Goal: Information Seeking & Learning: Learn about a topic

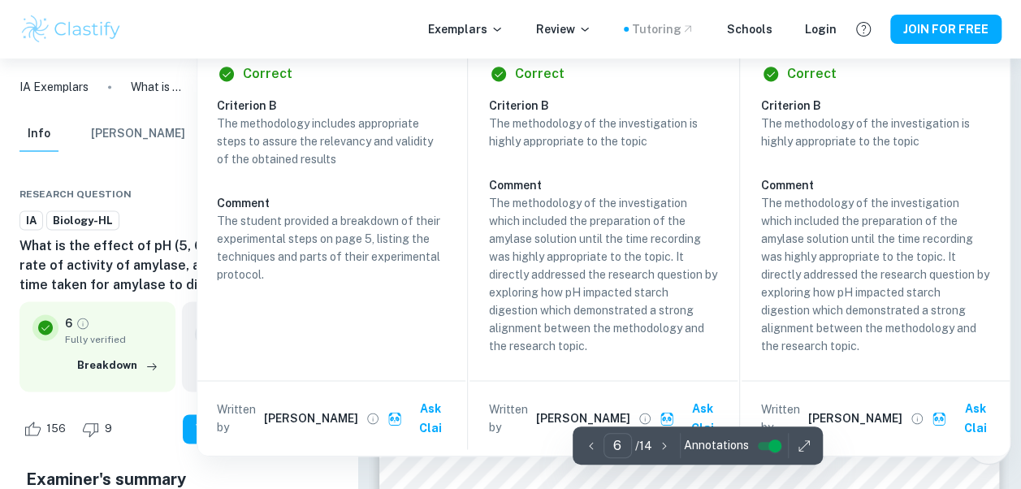
scroll to position [4146, 0]
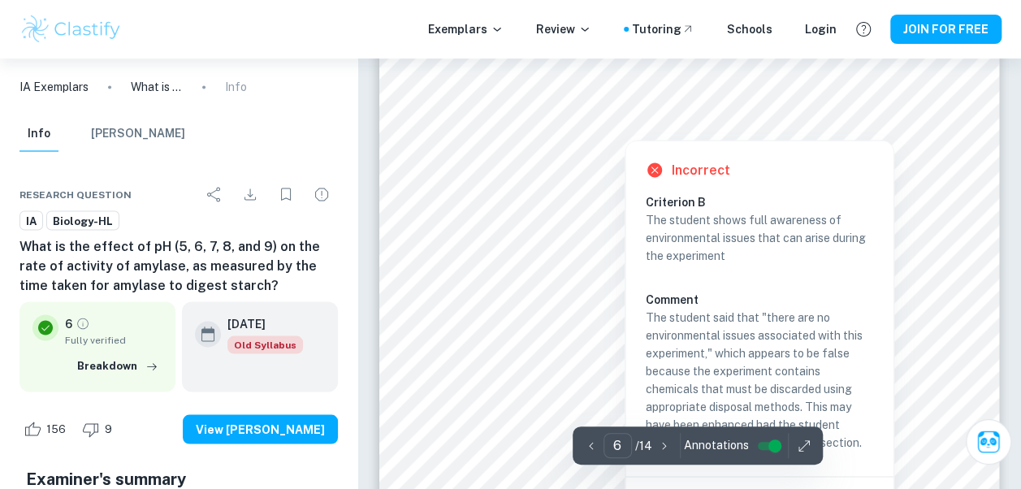
scroll to position [4430, 0]
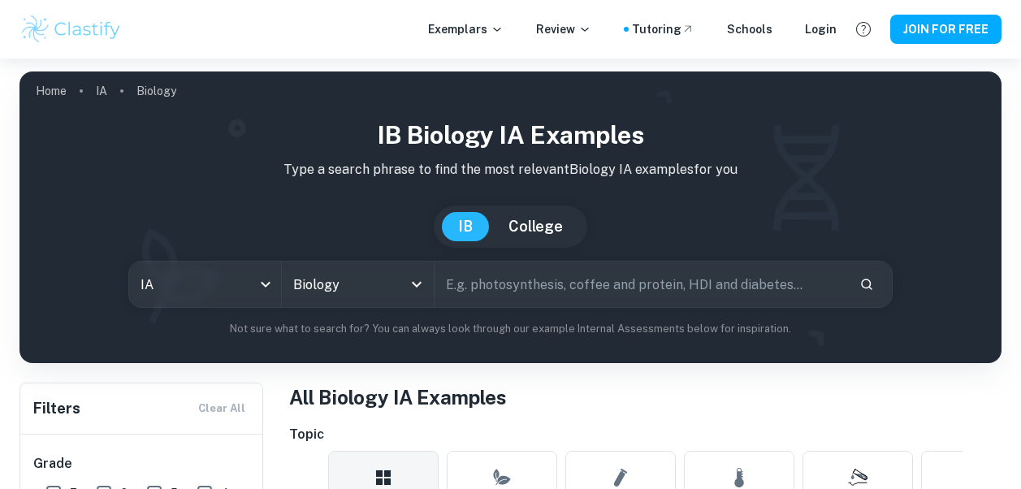
scroll to position [617, 0]
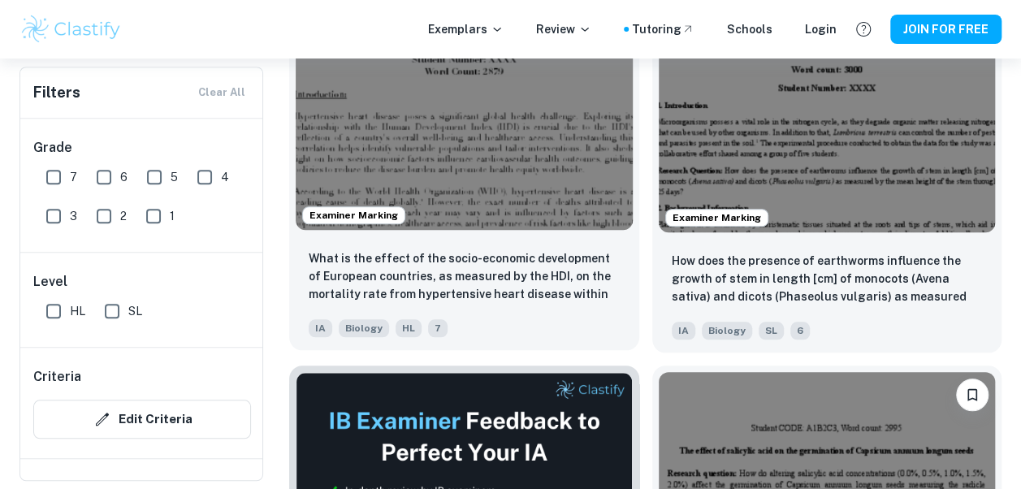
click at [505, 156] on img at bounding box center [464, 103] width 337 height 253
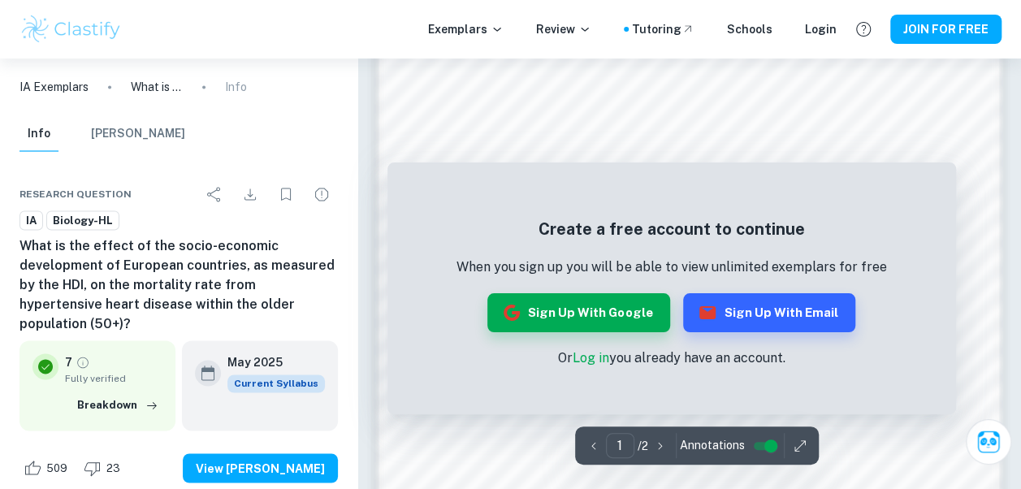
scroll to position [1458, 0]
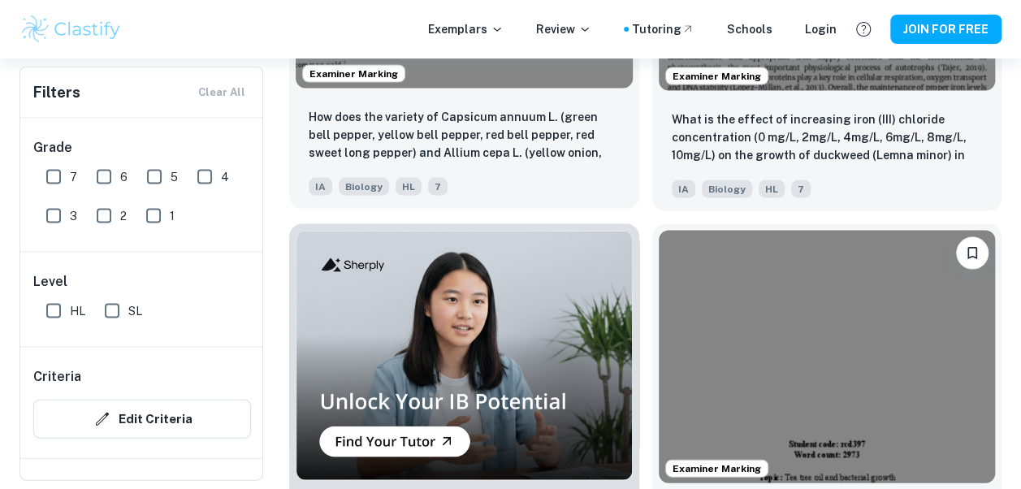
scroll to position [1521, 0]
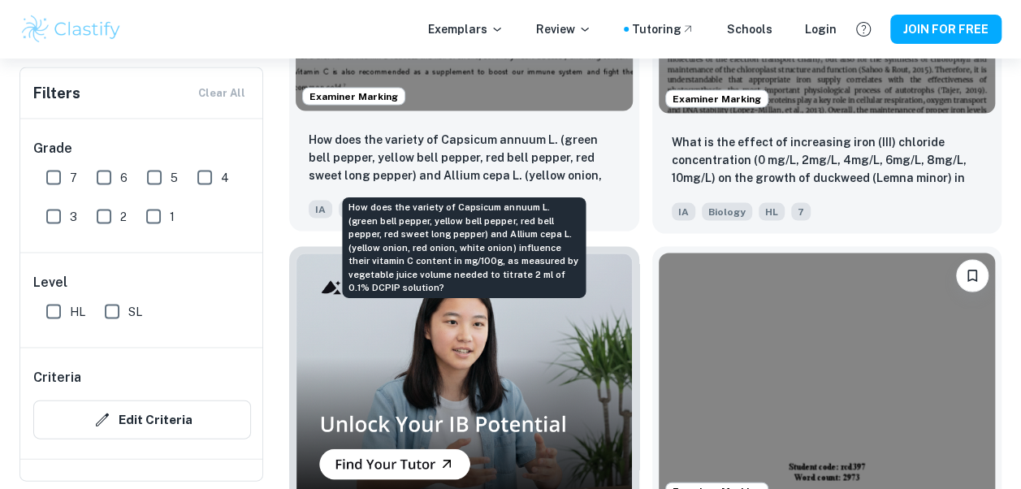
click at [450, 133] on p "How does the variety of Capsicum annuum L. (green bell pepper, yellow bell pepp…" at bounding box center [464, 157] width 311 height 55
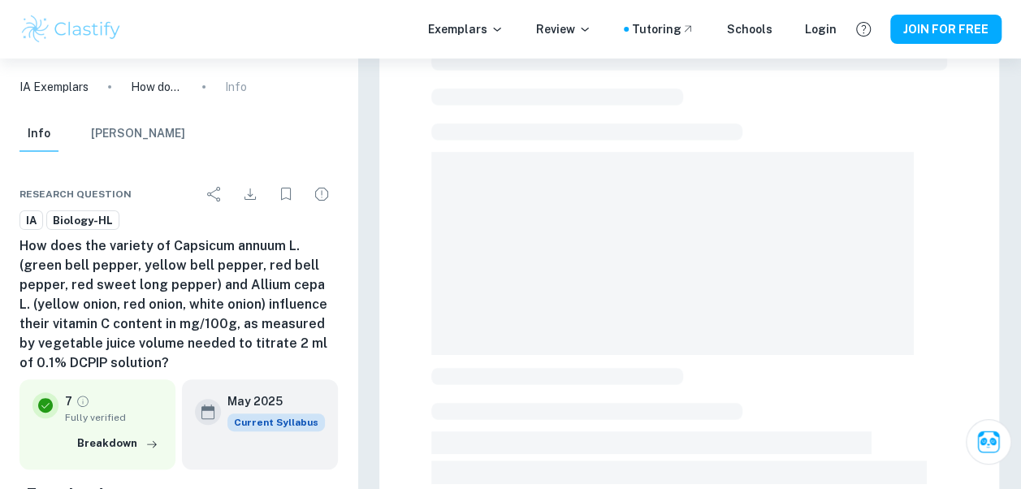
scroll to position [92, 0]
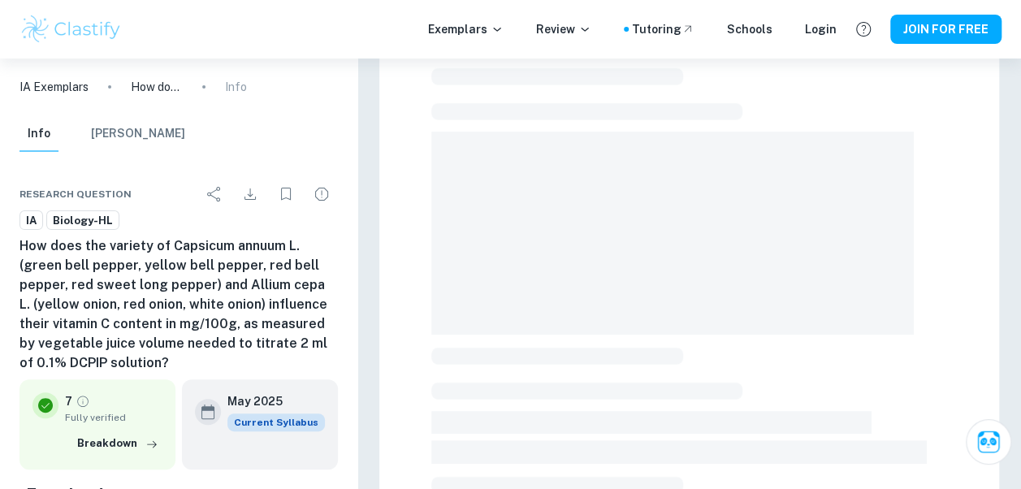
click at [707, 391] on span at bounding box center [586, 390] width 311 height 17
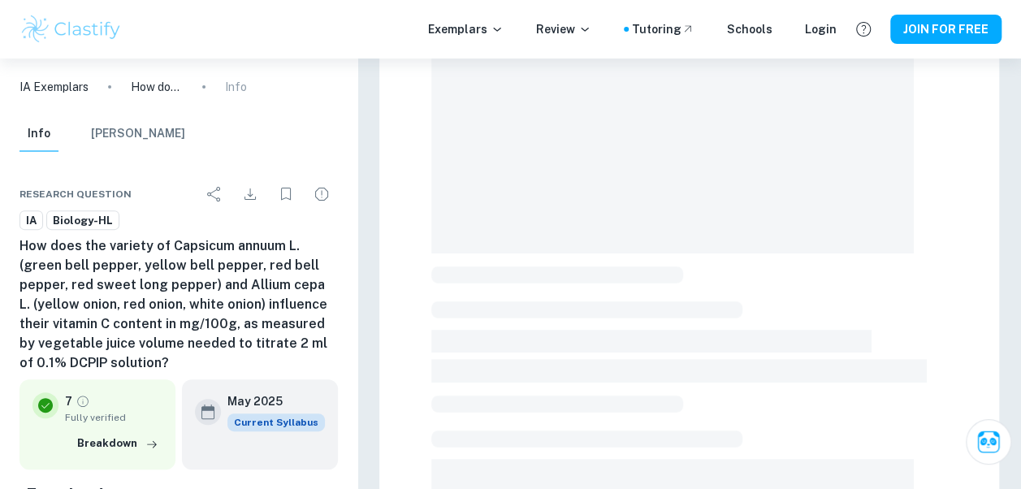
scroll to position [0, 0]
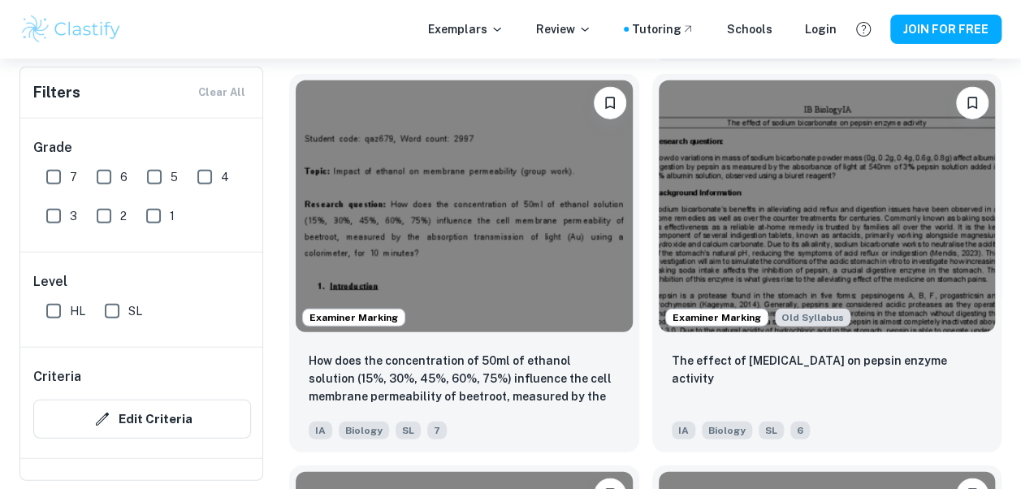
scroll to position [2181, 0]
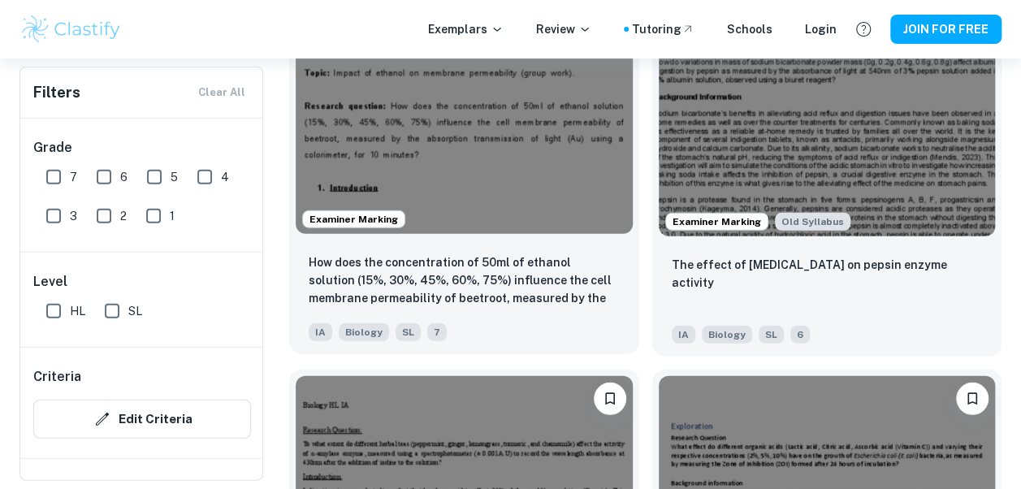
click at [533, 207] on img at bounding box center [464, 108] width 337 height 253
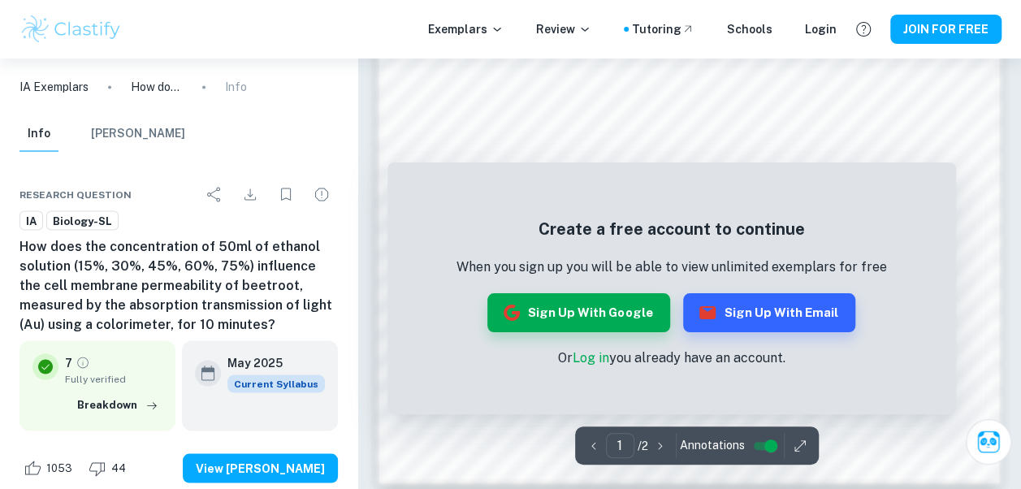
scroll to position [1458, 0]
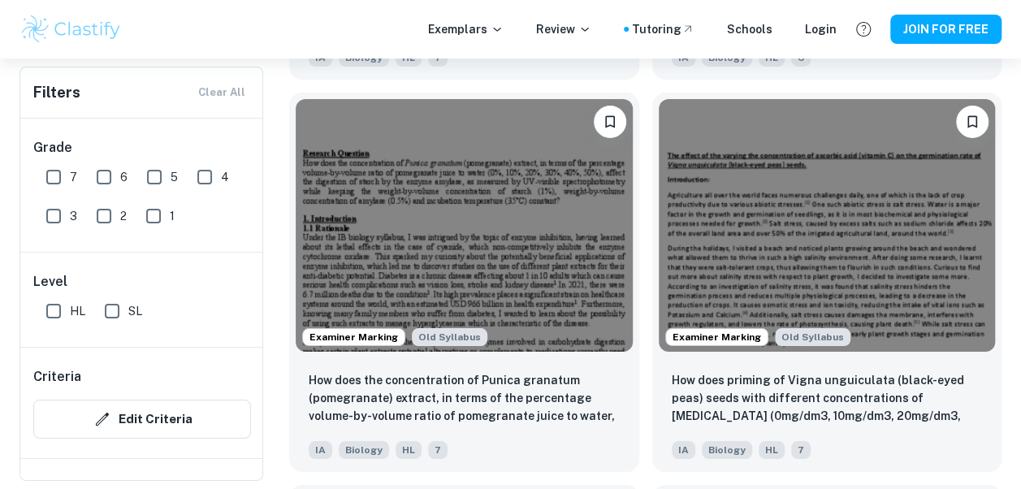
scroll to position [2907, 0]
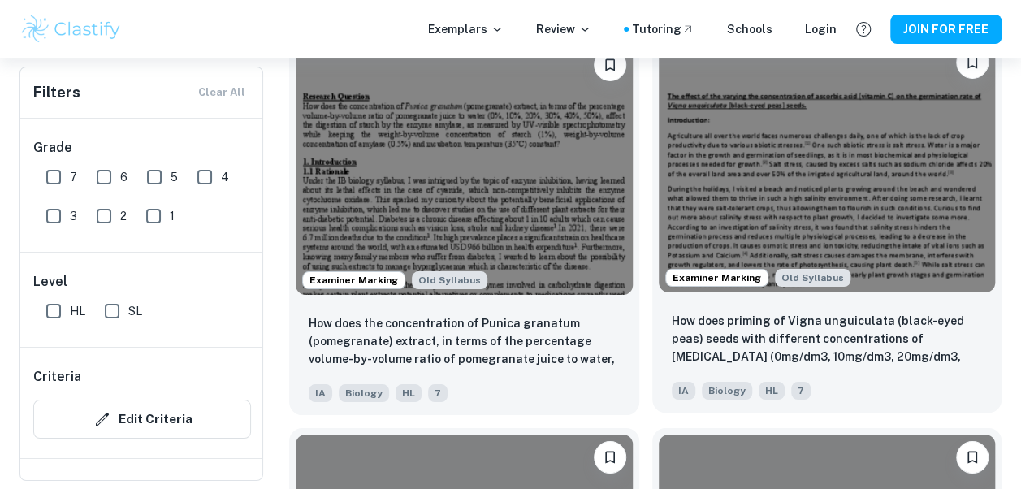
click at [689, 185] on img at bounding box center [827, 166] width 337 height 253
